Goal: Task Accomplishment & Management: Complete application form

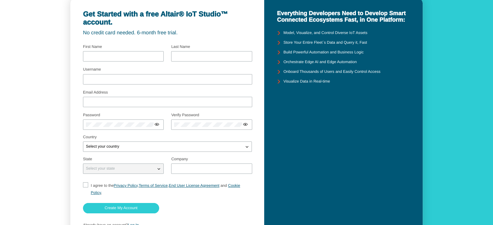
scroll to position [41, 0]
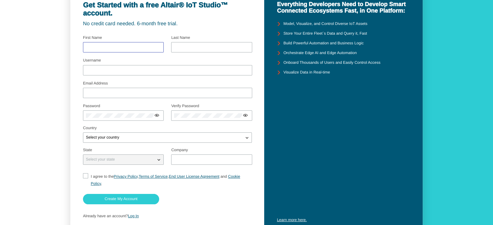
click at [113, 49] on input "text" at bounding box center [123, 47] width 75 height 5
type input "k"
type input "p"
type input "j"
type input "karthi"
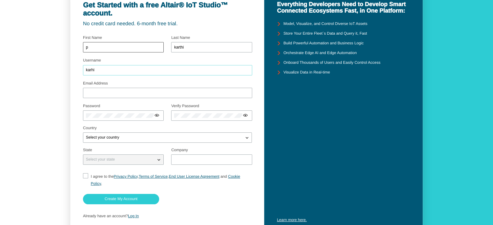
type input "karhi"
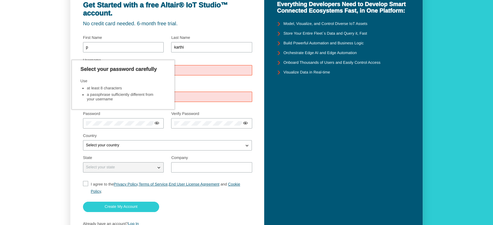
click at [193, 69] on input "karhi" at bounding box center [167, 70] width 163 height 5
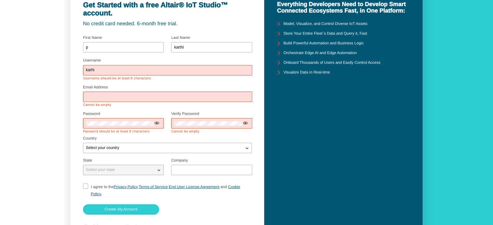
drag, startPoint x: 193, startPoint y: 69, endPoint x: 49, endPoint y: 84, distance: 145.0
click at [49, 84] on div "Get Started with a free Altair® IoT Studio™ account. No credit card needed. 6-m…" at bounding box center [246, 110] width 493 height 303
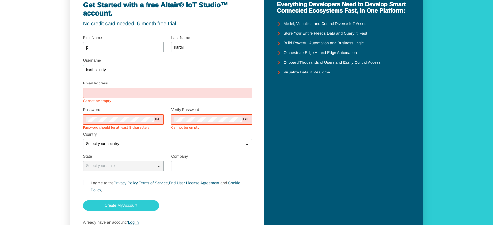
click at [102, 71] on input "karthikuutty" at bounding box center [167, 70] width 163 height 5
type input "karthikutty"
click at [109, 91] on input "Email Address" at bounding box center [167, 93] width 163 height 5
click at [231, 91] on input "Email Address" at bounding box center [167, 93] width 163 height 5
type input "[EMAIL_ADDRESS][DOMAIN_NAME]"
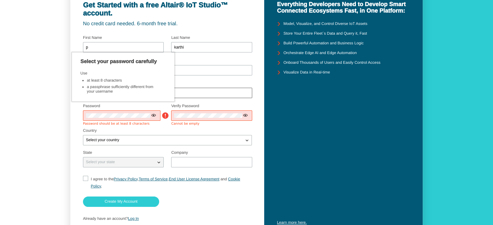
scroll to position [41, 0]
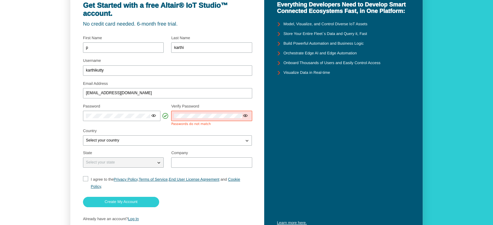
click at [228, 113] on div at bounding box center [211, 116] width 81 height 10
click at [241, 116] on iron-icon at bounding box center [242, 115] width 5 height 5
click at [162, 119] on div "Password Select your password carefully Use at least 8 characters a passphrase …" at bounding box center [167, 115] width 169 height 27
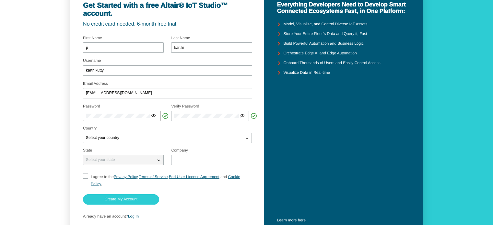
click at [154, 117] on iron-icon at bounding box center [153, 115] width 5 height 5
click at [157, 136] on div "Select your country" at bounding box center [163, 138] width 160 height 6
type input "ind"
click at [139, 160] on div "Select your state" at bounding box center [119, 160] width 72 height 6
click at [158, 160] on iron-icon at bounding box center [159, 160] width 6 height 6
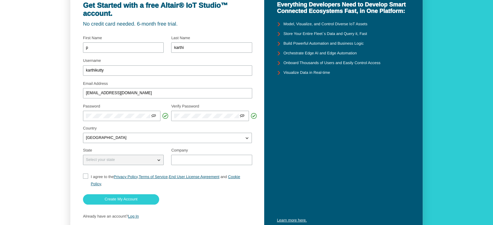
click at [83, 175] on input "I agree to the Privacy Policy , Terms of Service , End User License Agreement a…" at bounding box center [85, 181] width 4 height 14
checkbox input "true"
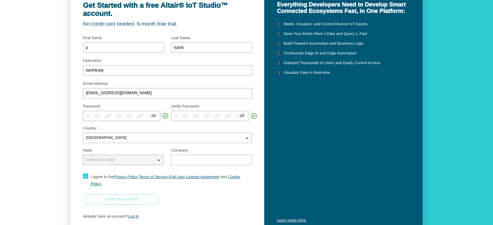
click at [0, 0] on slot "Create My Account" at bounding box center [0, 0] width 0 height 0
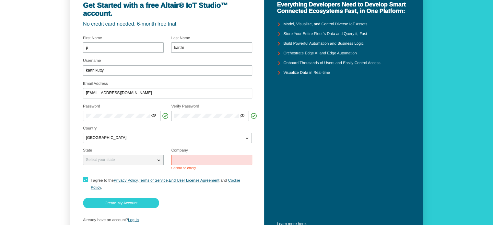
click at [184, 160] on input "text" at bounding box center [211, 160] width 75 height 5
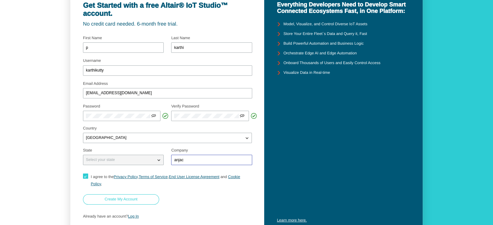
type input "anjac"
click at [143, 196] on paper-button "Create My Account" at bounding box center [121, 199] width 76 height 10
